Goal: Navigation & Orientation: Find specific page/section

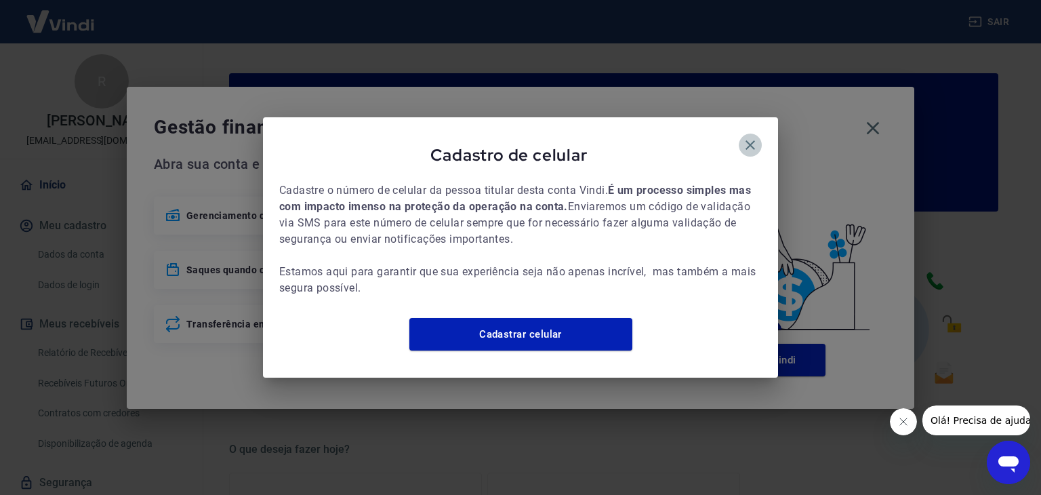
click at [754, 140] on icon "button" at bounding box center [750, 144] width 9 height 9
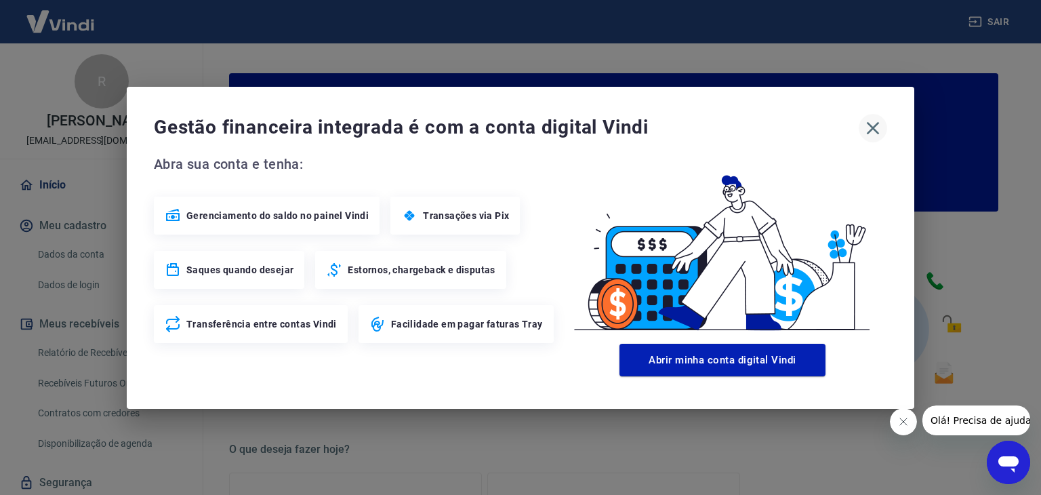
click at [873, 124] on icon "button" at bounding box center [873, 128] width 22 height 22
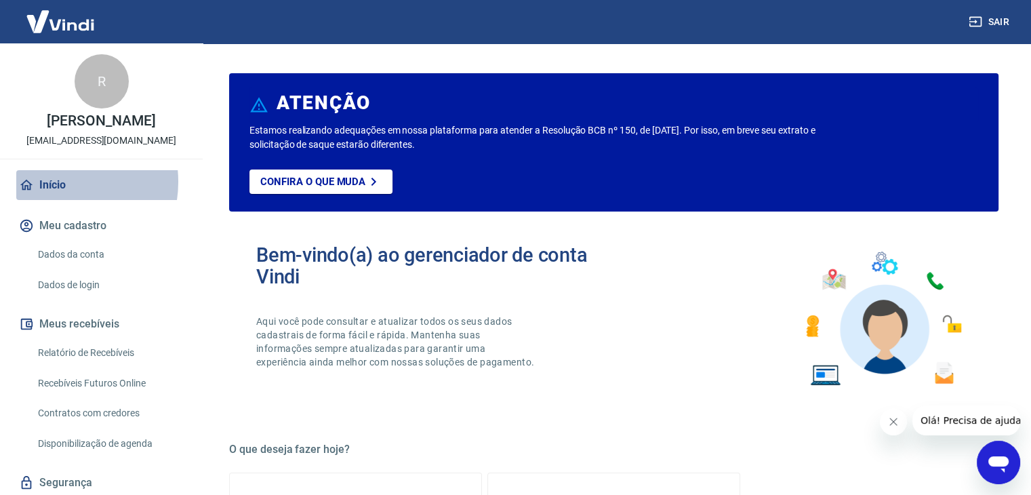
click at [54, 196] on link "Início" at bounding box center [101, 185] width 170 height 30
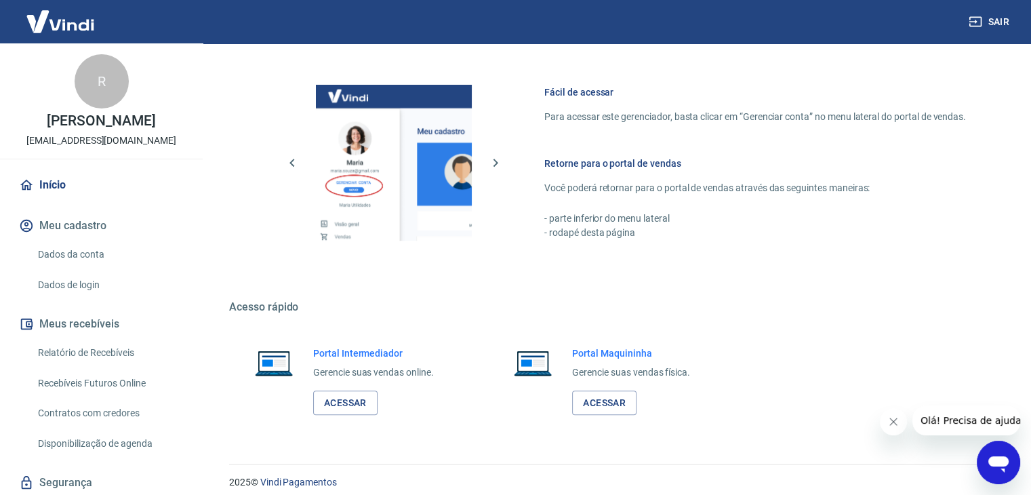
scroll to position [716, 0]
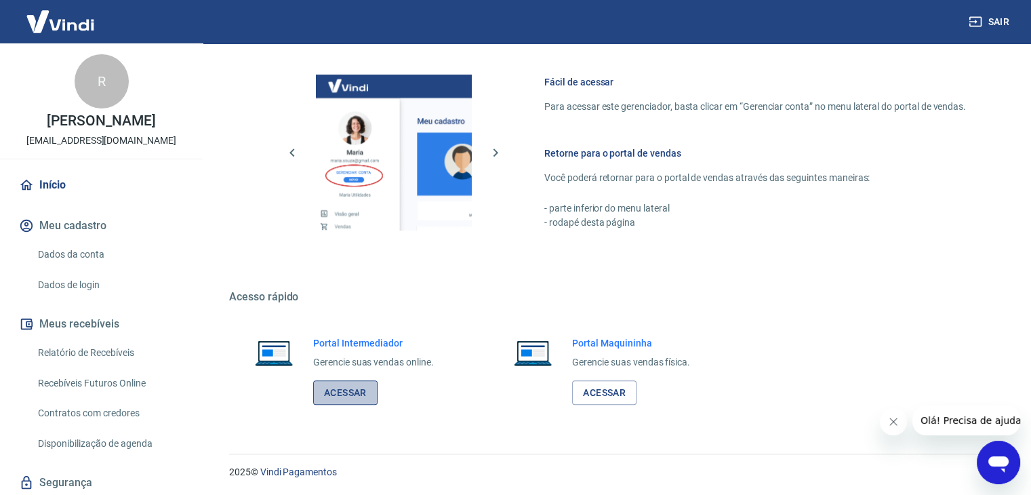
click at [342, 388] on link "Acessar" at bounding box center [345, 392] width 64 height 25
click at [362, 381] on link "Acessar" at bounding box center [345, 392] width 64 height 25
